Goal: Find specific page/section: Find specific page/section

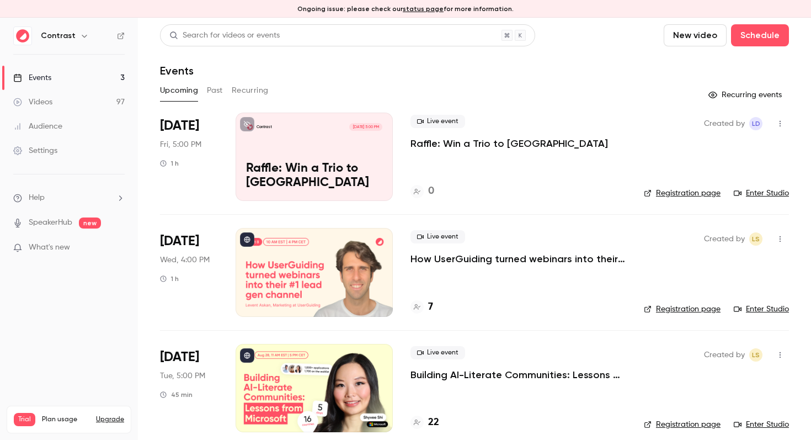
click at [425, 8] on link "status page" at bounding box center [423, 9] width 41 height 8
